Goal: Check status: Check status

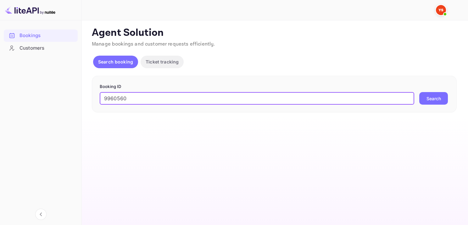
type input "9960560"
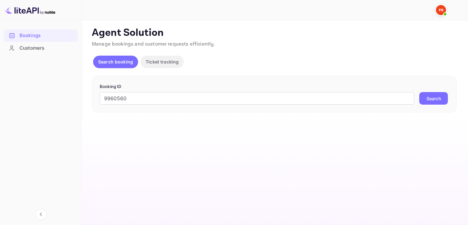
click at [435, 90] on form "Booking ID 9960560 ​ Search" at bounding box center [274, 94] width 349 height 21
click at [436, 94] on button "Search" at bounding box center [433, 98] width 29 height 13
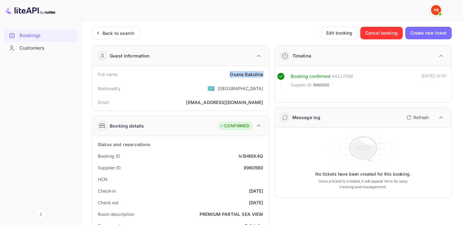
drag, startPoint x: 229, startPoint y: 76, endPoint x: 264, endPoint y: 71, distance: 36.3
click at [264, 71] on div "Full name [PERSON_NAME]" at bounding box center [181, 75] width 172 height 12
copy div "[PERSON_NAME]"
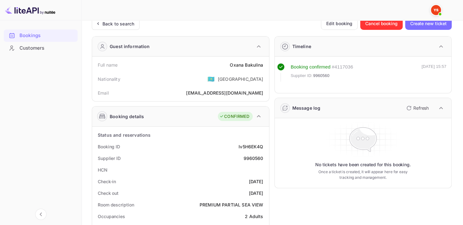
click at [206, 85] on div "Nationality 🇰🇿 [DEMOGRAPHIC_DATA]" at bounding box center [181, 79] width 172 height 16
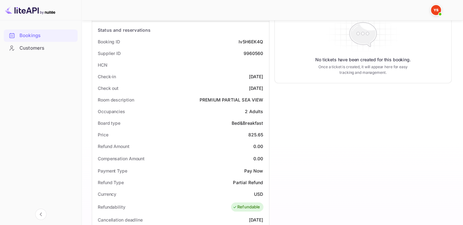
scroll to position [126, 0]
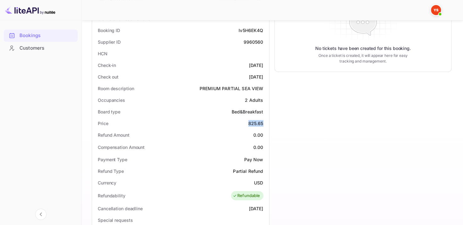
drag, startPoint x: 246, startPoint y: 120, endPoint x: 265, endPoint y: 120, distance: 18.2
click at [265, 120] on div "Price 825.65" at bounding box center [181, 124] width 172 height 12
copy div "825.65"
